Goal: Information Seeking & Learning: Understand process/instructions

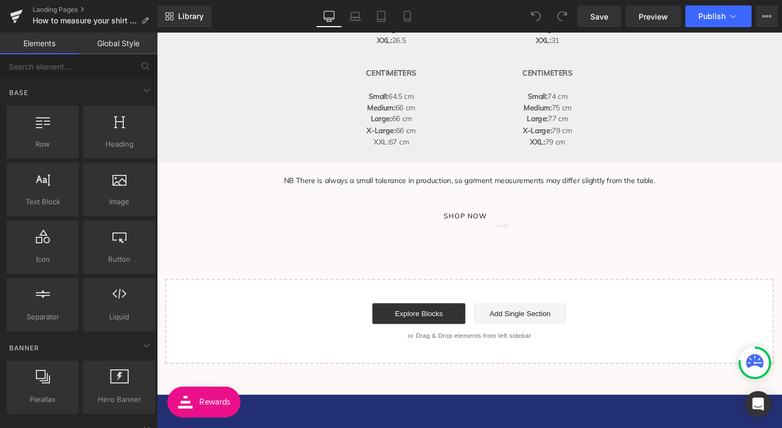
scroll to position [721, 0]
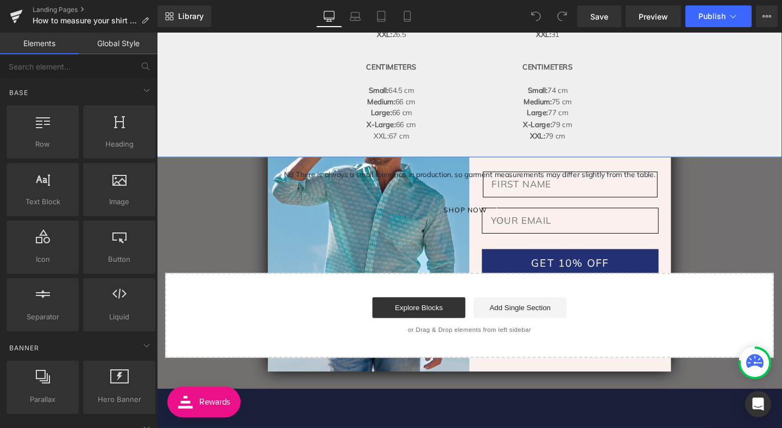
click at [302, 97] on div "Heading SLEEVE MEASUREMENTS Heading SHOULDER TO CUFF Heading INCHES Small: 25.5…" at bounding box center [485, 39] width 657 height 249
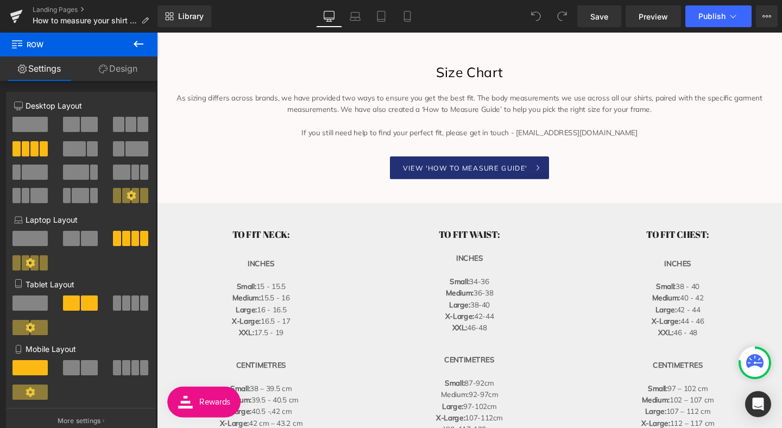
scroll to position [118, 0]
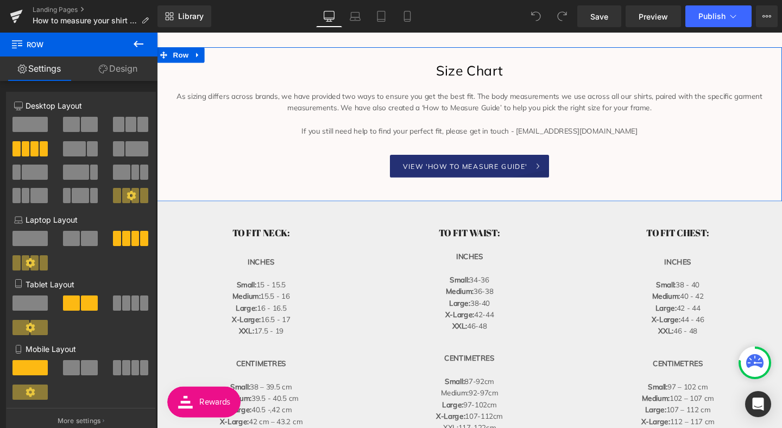
click at [294, 158] on div "Size Chart Heading As sizing differs across brands, we have provided two ways t…" at bounding box center [485, 124] width 657 height 121
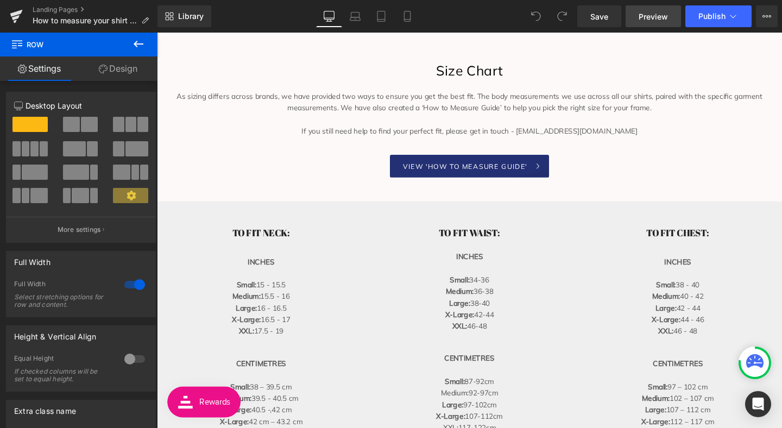
click at [649, 18] on span "Preview" at bounding box center [653, 16] width 29 height 11
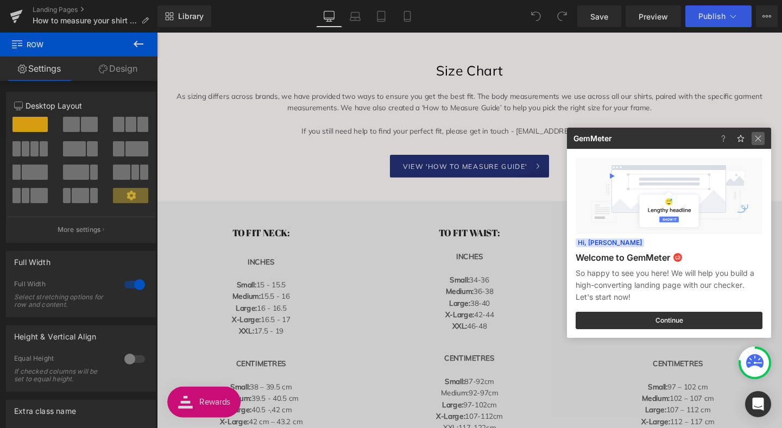
click at [762, 139] on img at bounding box center [758, 138] width 13 height 13
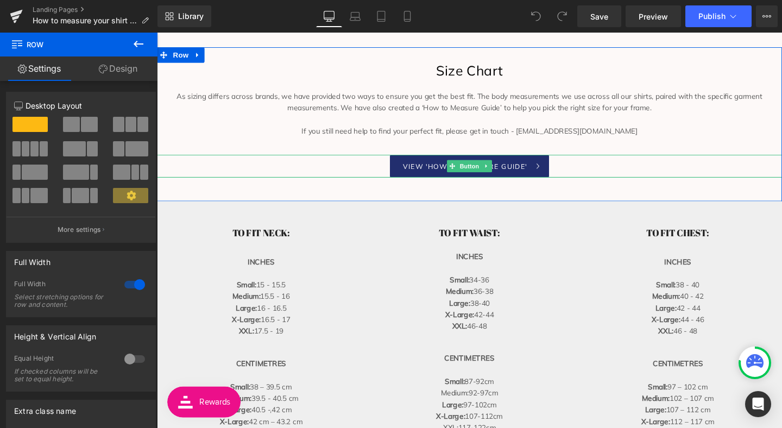
click at [550, 174] on link "VIEW 'HOW TO MEASURE GUIDE'" at bounding box center [485, 173] width 167 height 24
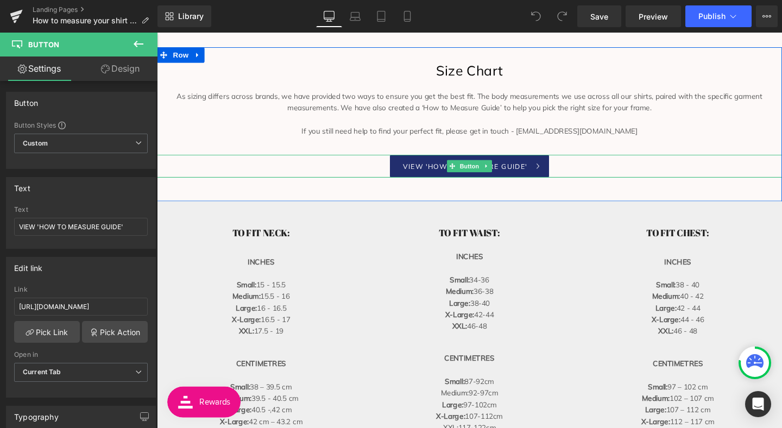
click at [534, 174] on span "VIEW 'HOW TO MEASURE GUIDE'" at bounding box center [481, 173] width 131 height 24
